Goal: Transaction & Acquisition: Purchase product/service

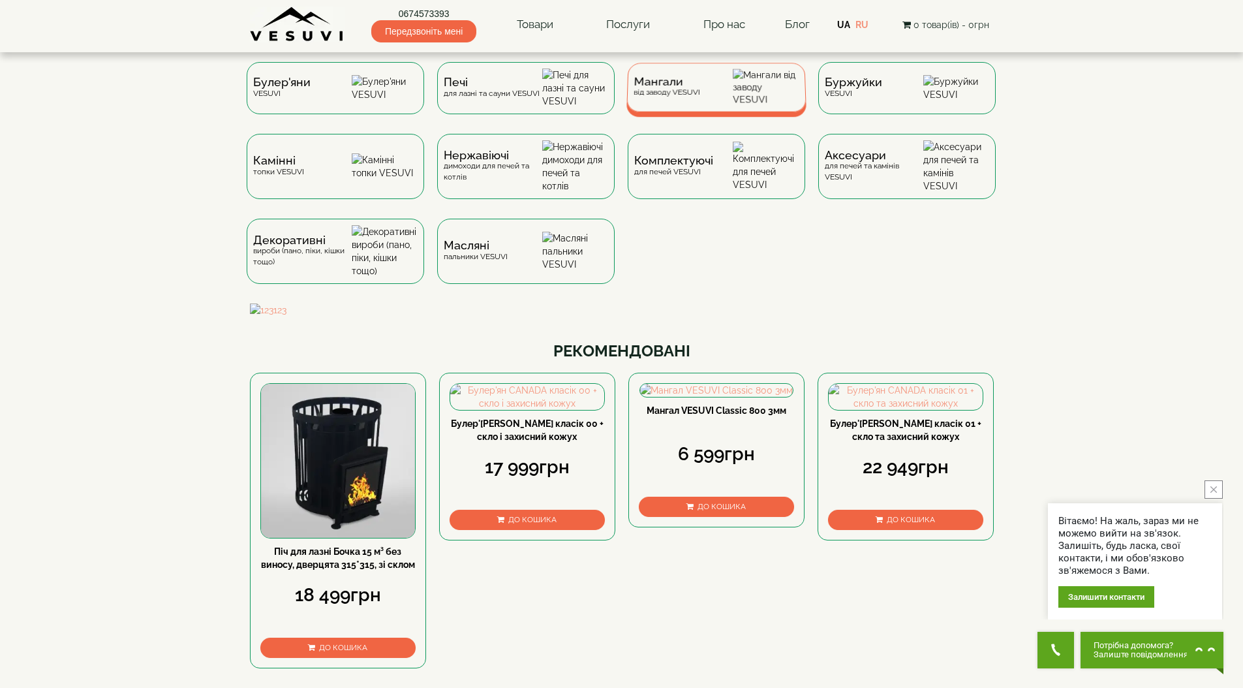
click at [703, 102] on div "Мангали від заводу VESUVI" at bounding box center [716, 87] width 180 height 49
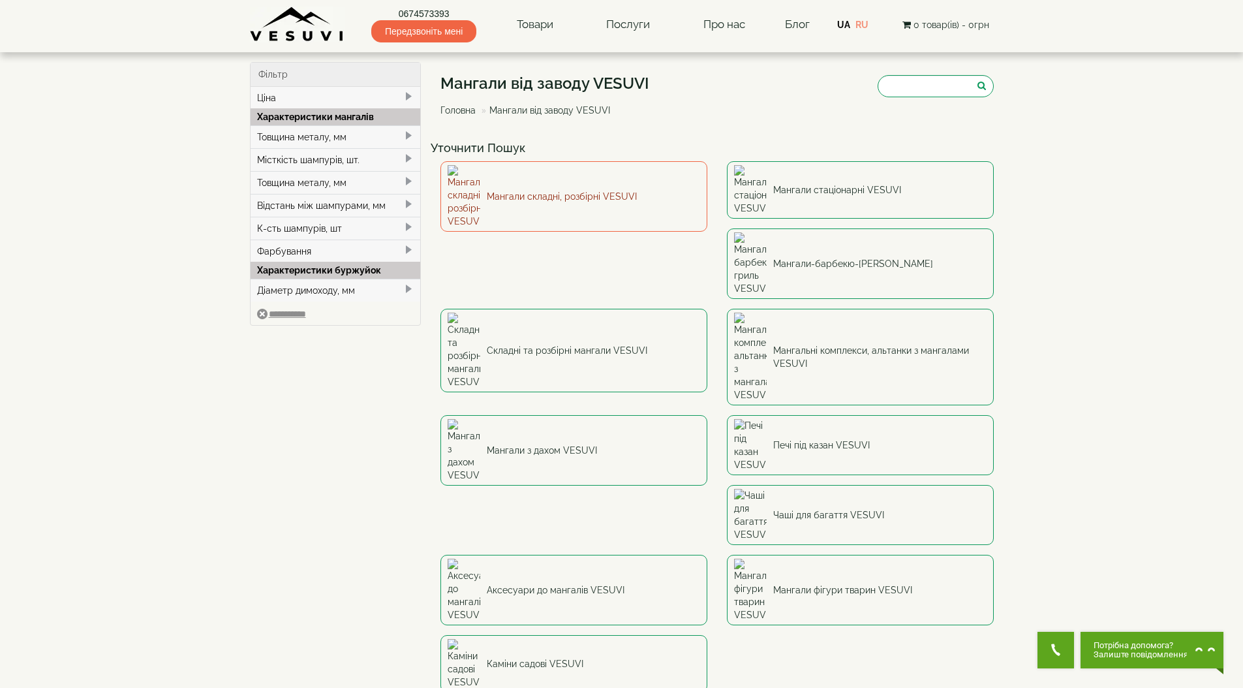
click at [654, 183] on link "Мангали складні, розбірні VESUVI" at bounding box center [573, 196] width 267 height 70
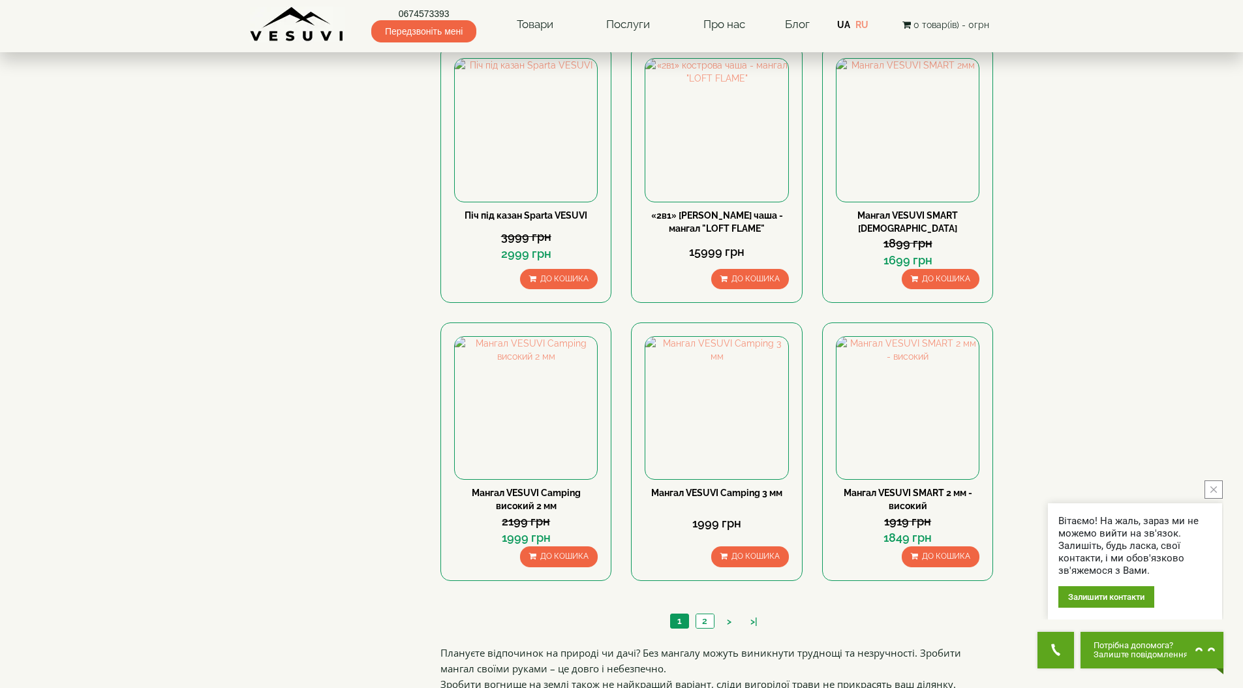
scroll to position [981, 0]
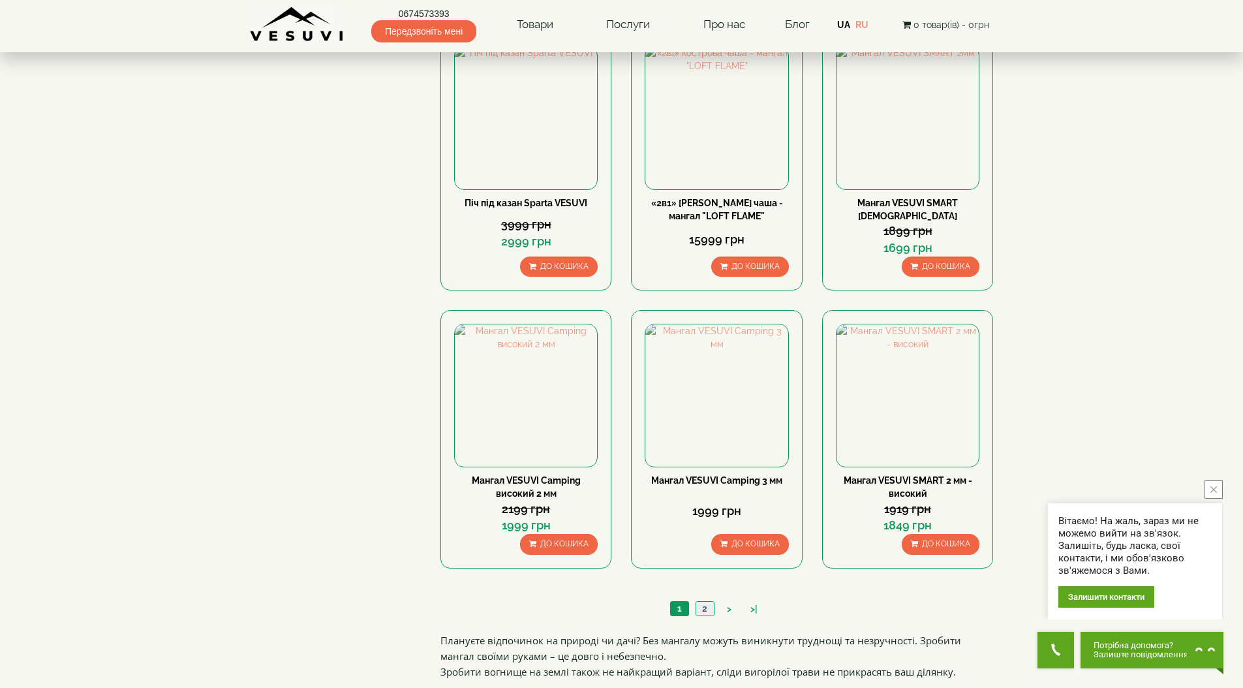
click at [701, 611] on link "2" at bounding box center [704, 608] width 18 height 14
